Goal: Task Accomplishment & Management: Use online tool/utility

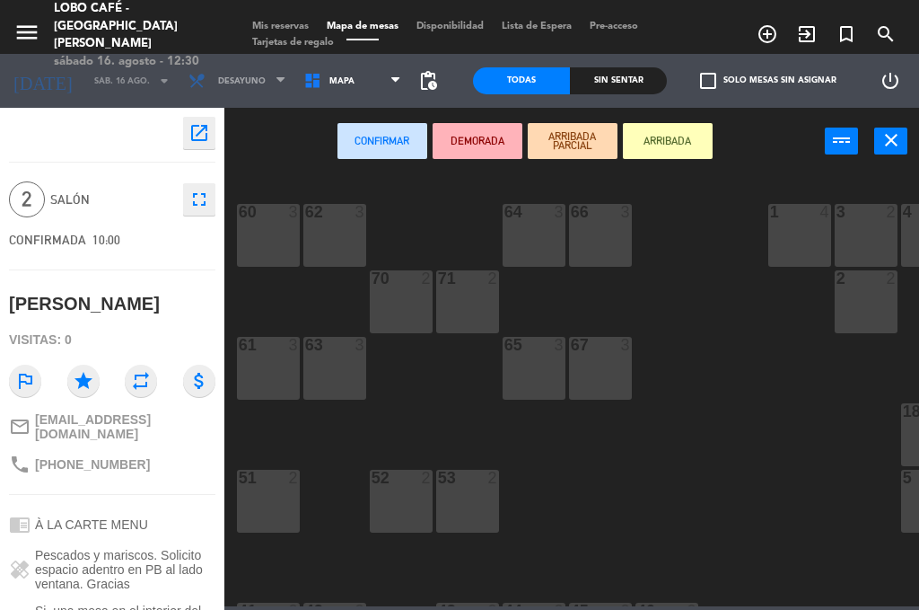
click at [209, 53] on div "sábado 16. agosto - 12:30" at bounding box center [135, 62] width 163 height 18
click at [118, 65] on div "[DATE] [DATE] arrow_drop_down" at bounding box center [90, 81] width 180 height 40
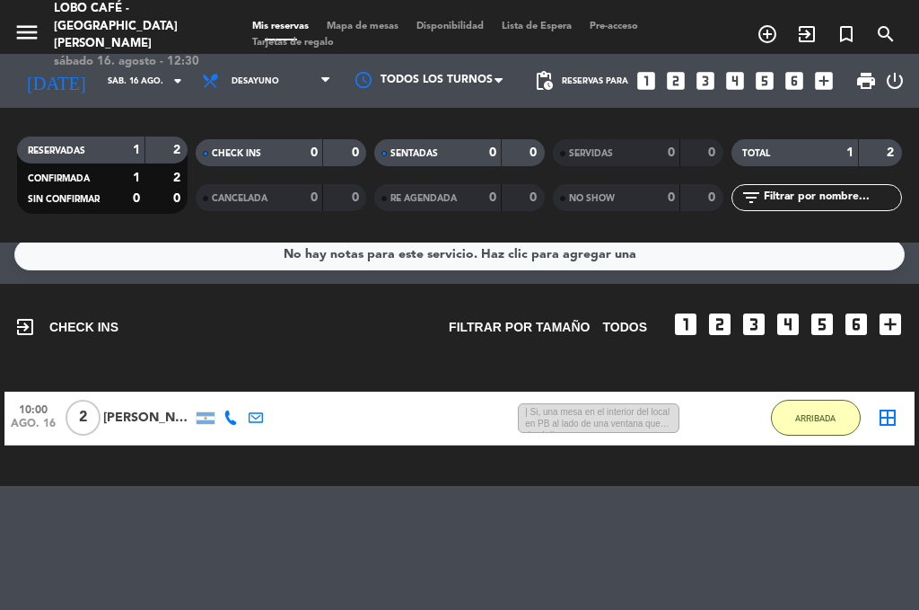
scroll to position [22, 0]
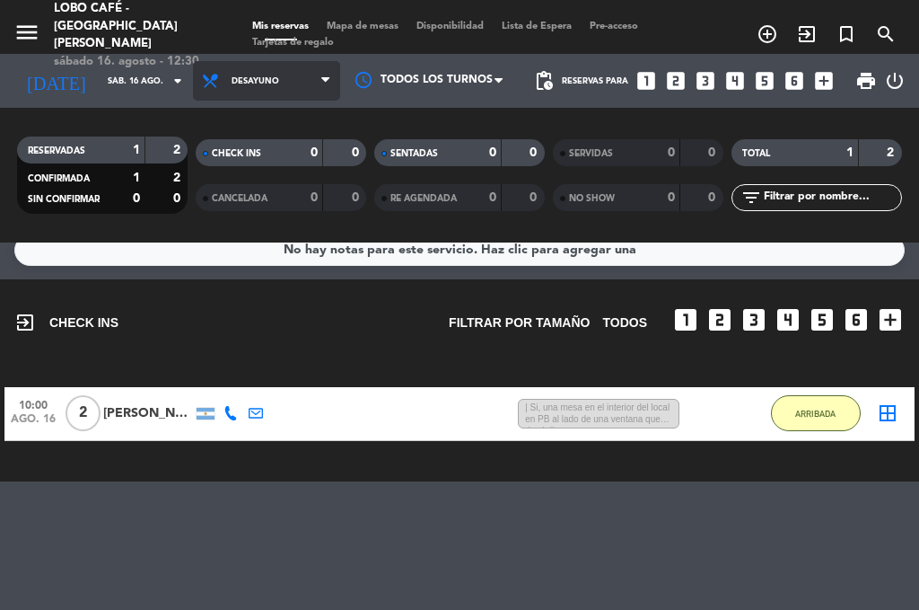
click at [320, 79] on span "Desayuno" at bounding box center [266, 81] width 147 height 40
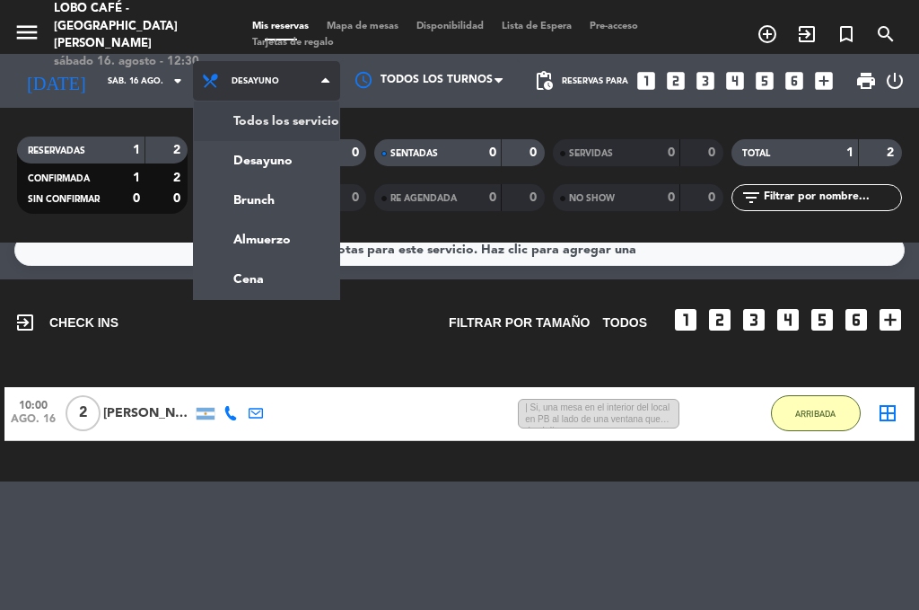
click at [257, 118] on div "menu Lobo Café - Puerto Madero sábado 16. agosto - 12:30 Mis reservas Mapa de m…" at bounding box center [459, 121] width 919 height 242
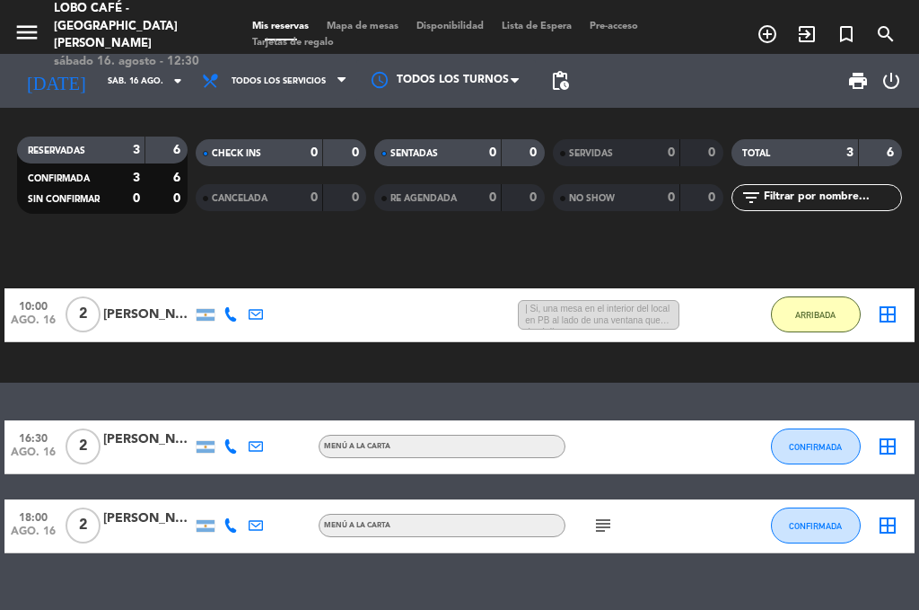
scroll to position [95, 0]
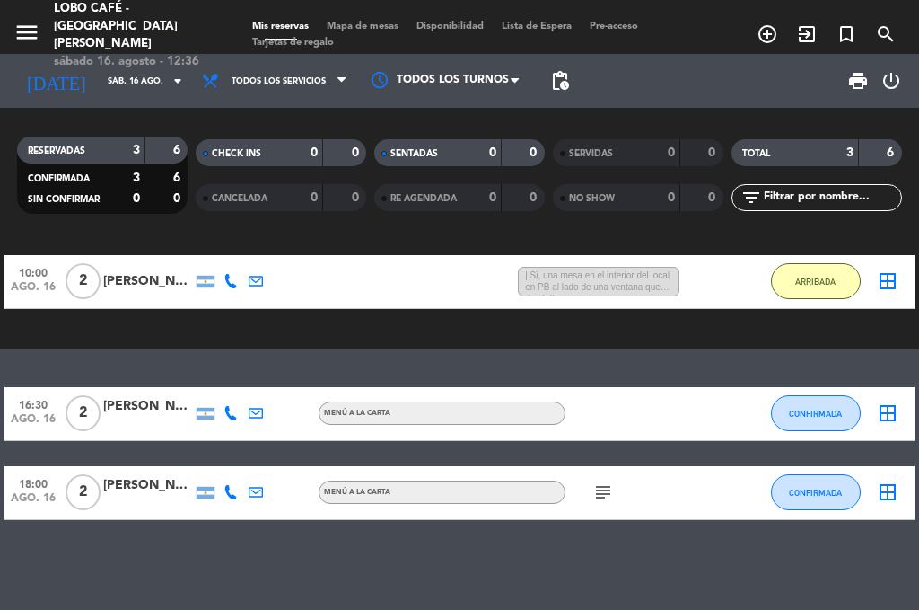
click at [799, 76] on div "print power_settings_new" at bounding box center [742, 81] width 328 height 54
